Goal: Find specific fact: Find specific fact

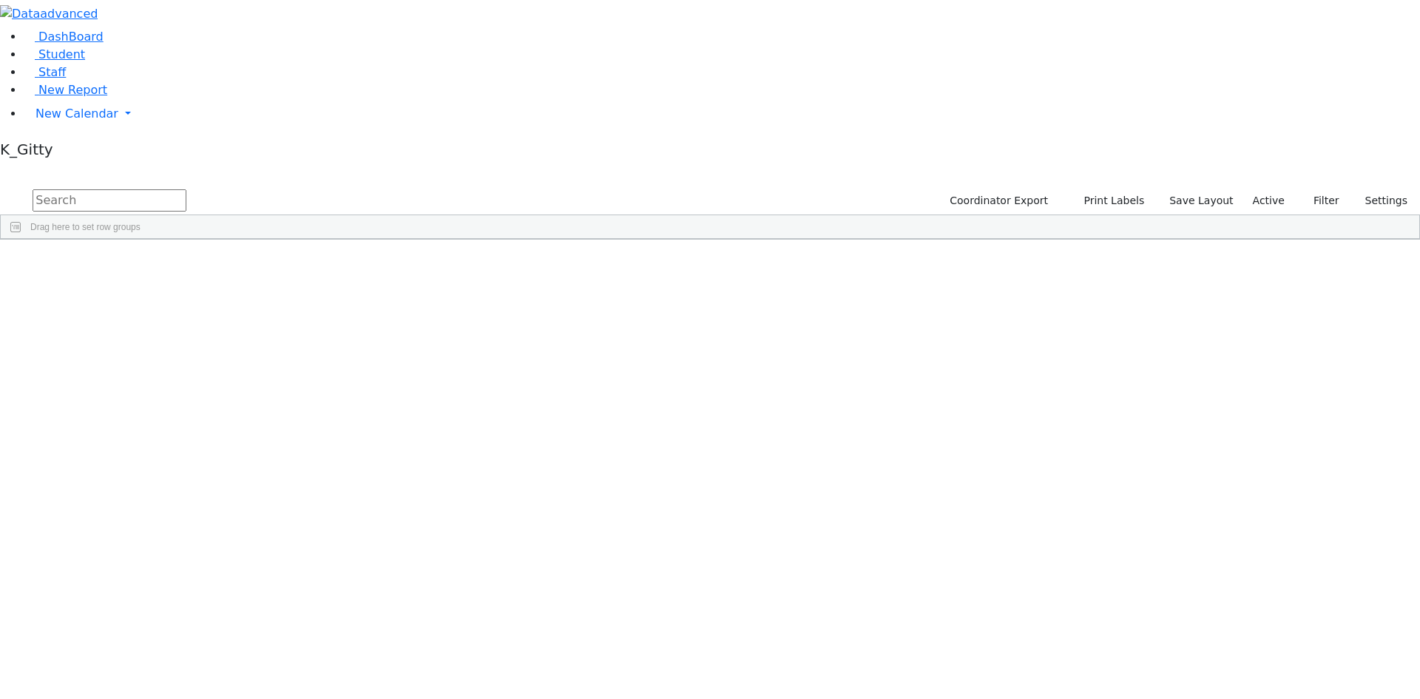
click at [186, 189] on input "text" at bounding box center [110, 200] width 154 height 22
click at [282, 532] on div "[PERSON_NAME]" at bounding box center [235, 542] width 93 height 21
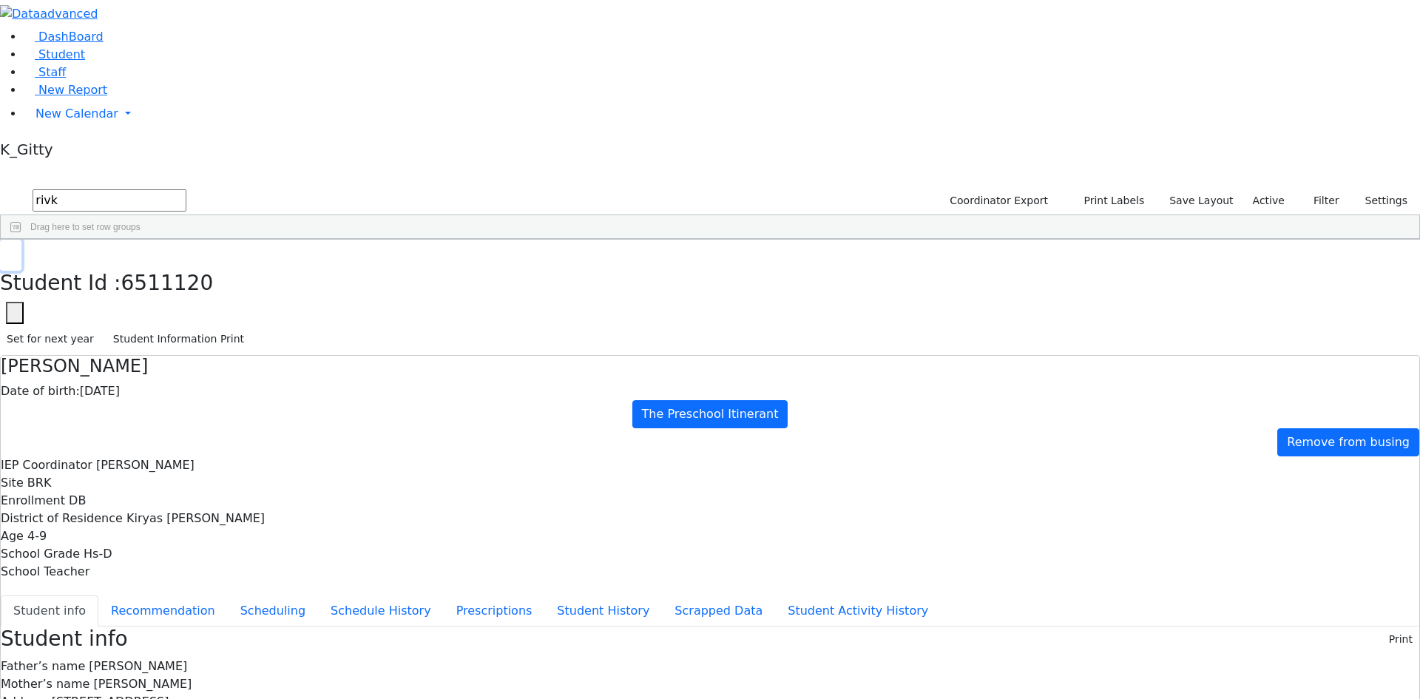
click at [21, 240] on button "button" at bounding box center [10, 255] width 21 height 31
click at [282, 512] on div "[PERSON_NAME]" at bounding box center [235, 522] width 93 height 21
click at [21, 240] on button "button" at bounding box center [10, 255] width 21 height 31
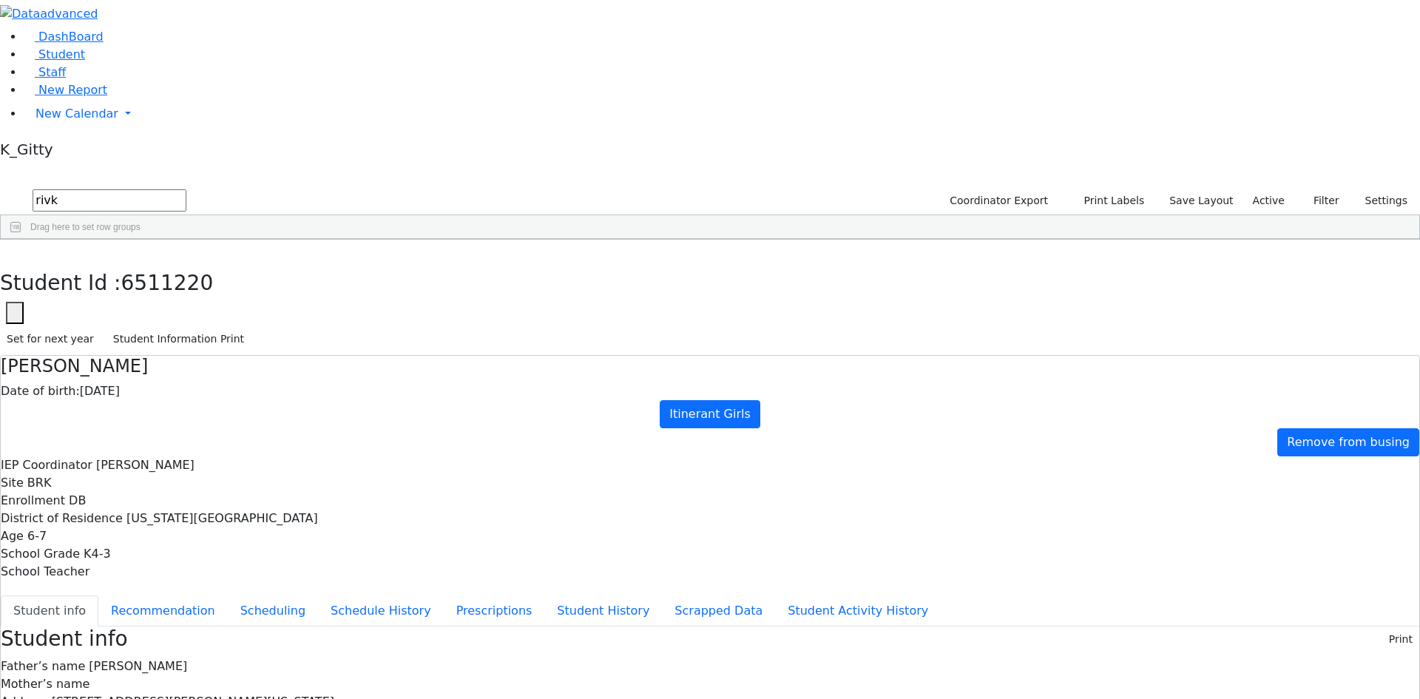
drag, startPoint x: 262, startPoint y: 51, endPoint x: 151, endPoint y: 51, distance: 110.9
click at [151, 51] on div "DashBoard Student Staff New Report New Calendar Calendar K_Gitty" at bounding box center [710, 670] width 1420 height 1341
type input "[PERSON_NAME]"
click at [0, 186] on button "submit" at bounding box center [14, 200] width 29 height 28
click at [468, 532] on div "[PERSON_NAME]" at bounding box center [421, 542] width 93 height 21
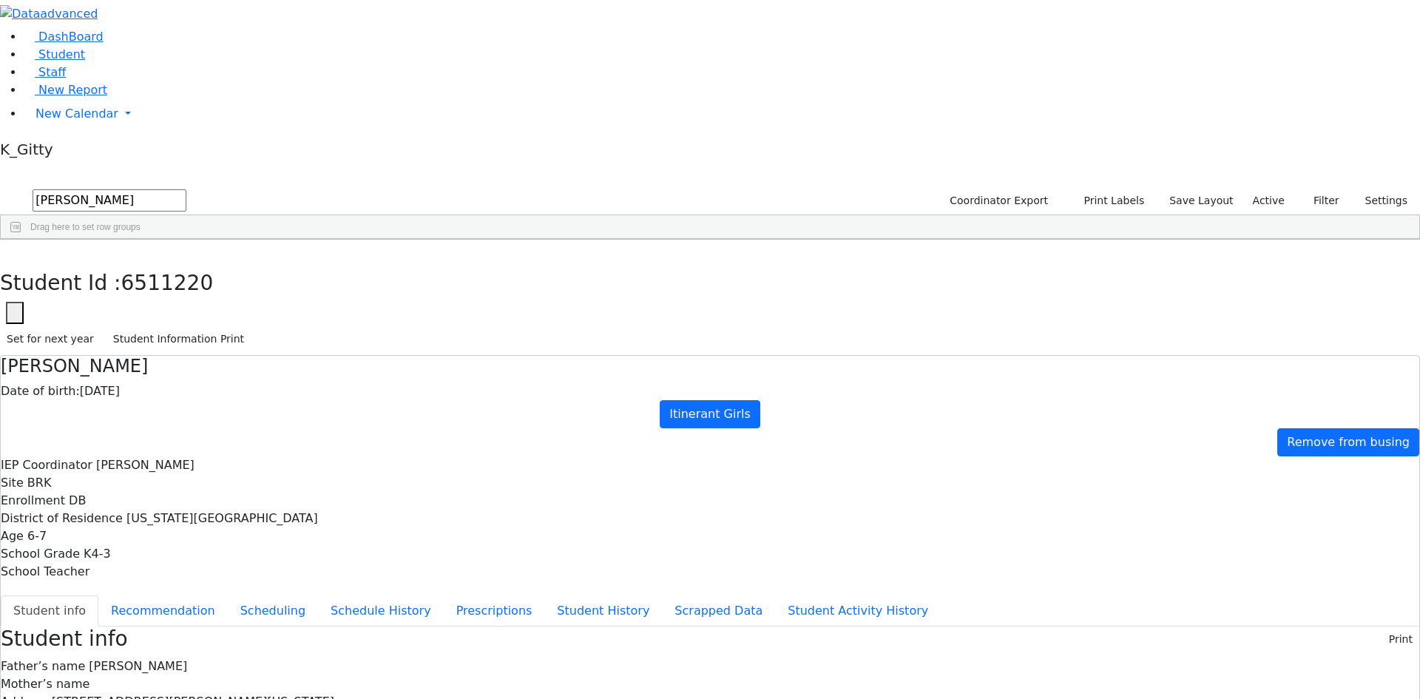
click at [468, 532] on div "[PERSON_NAME]" at bounding box center [421, 542] width 93 height 21
